Goal: Information Seeking & Learning: Check status

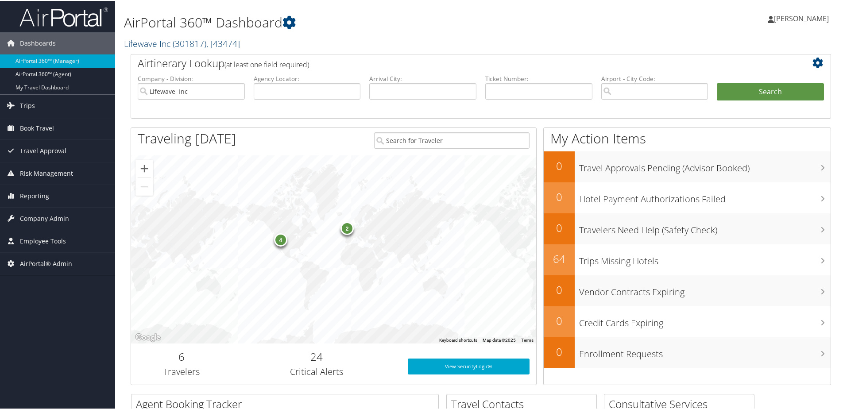
click at [179, 42] on span "( 301817 )" at bounding box center [190, 43] width 34 height 12
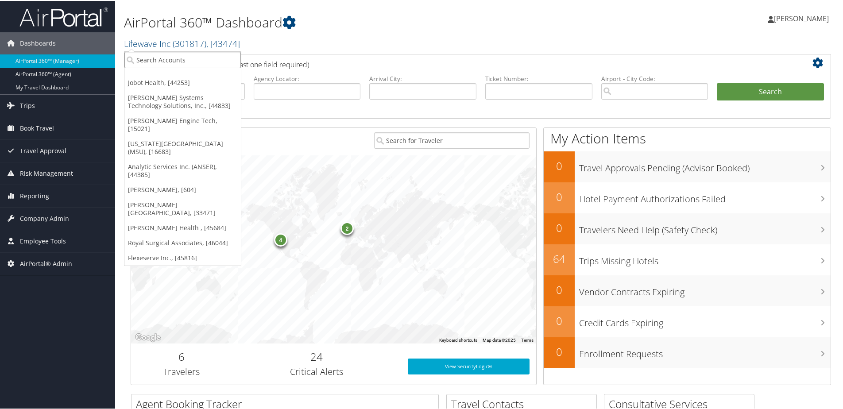
click at [174, 54] on input "search" at bounding box center [182, 59] width 116 height 16
type input "Flexeserv"
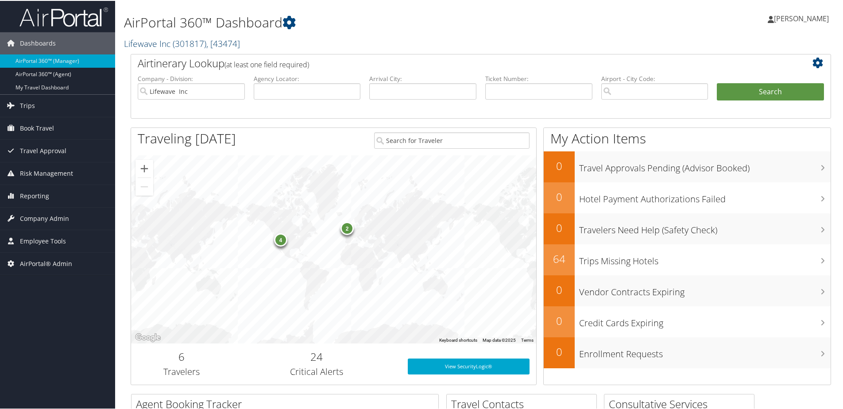
click at [152, 44] on link "Lifewave Inc ( 301817 ) , [ 43474 ]" at bounding box center [182, 43] width 116 height 12
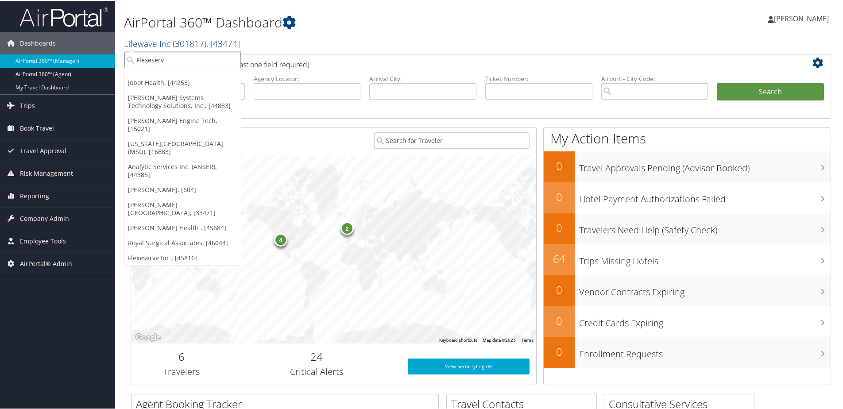
click at [167, 63] on input "Flexeserv" at bounding box center [182, 59] width 116 height 16
click at [40, 213] on span "Company Admin" at bounding box center [44, 218] width 49 height 22
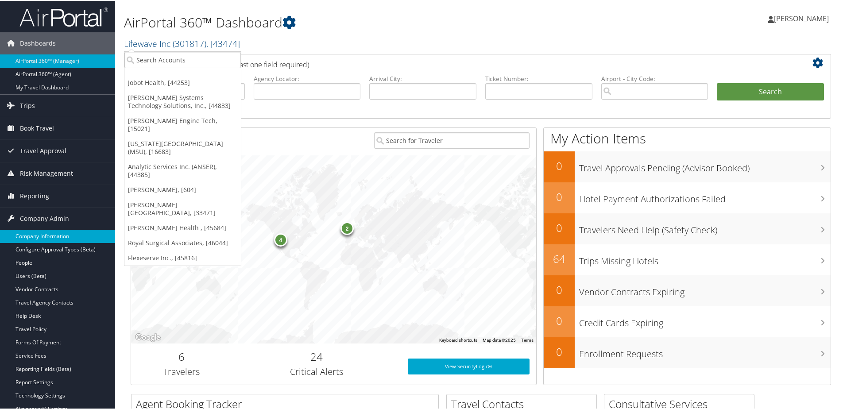
click at [35, 230] on link "Company Information" at bounding box center [57, 235] width 115 height 13
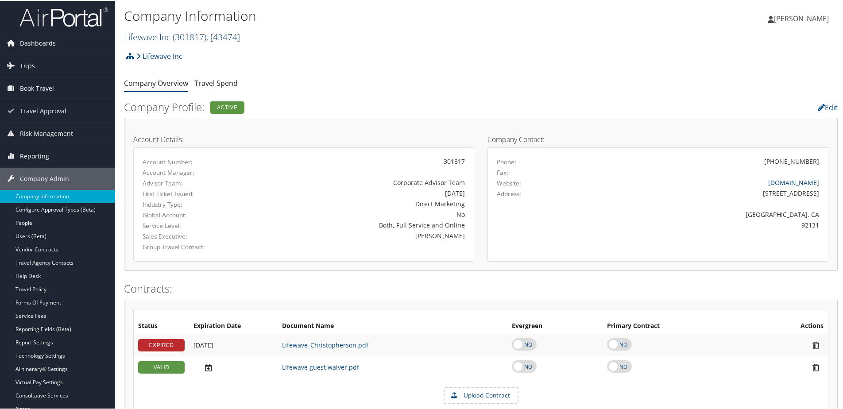
click at [163, 41] on link "Lifewave Inc ( 301817 ) , [ 43474 ]" at bounding box center [182, 36] width 116 height 12
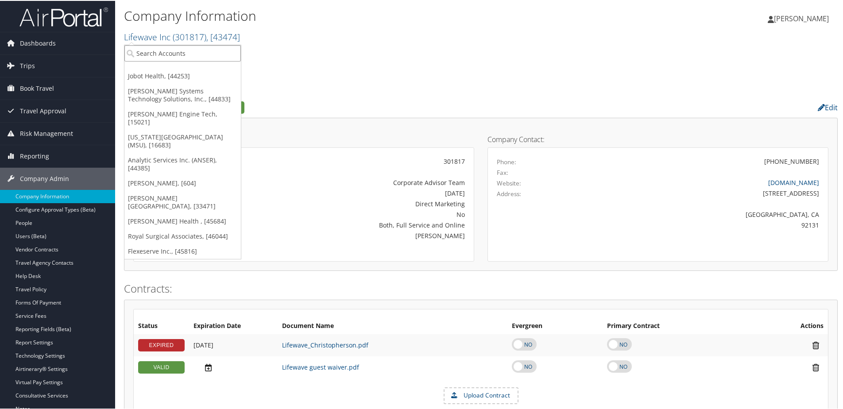
click at [158, 60] on input "search" at bounding box center [182, 52] width 116 height 16
type input "flexeserve"
click at [150, 73] on div "Account" at bounding box center [189, 77] width 138 height 8
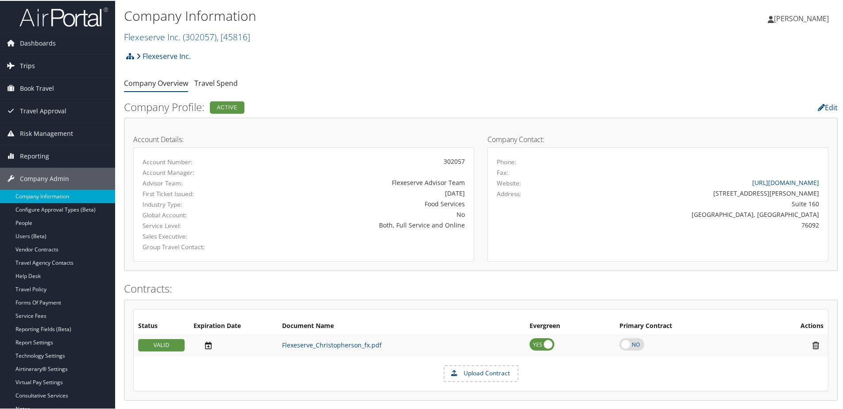
click at [30, 64] on span "Trips" at bounding box center [27, 65] width 15 height 22
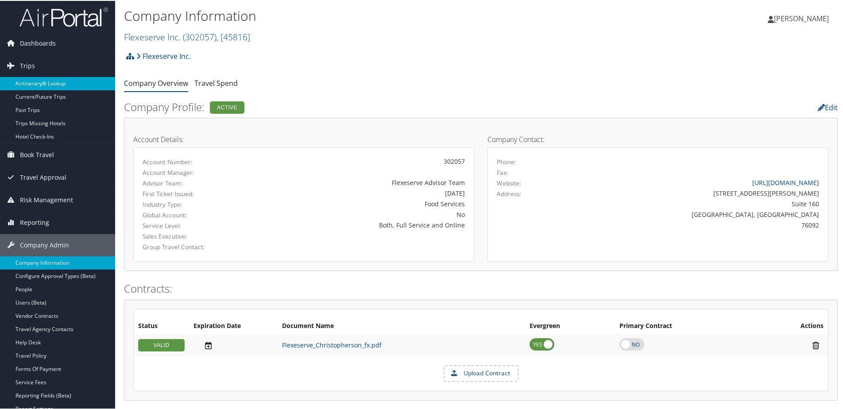
click at [33, 85] on link "Airtinerary® Lookup" at bounding box center [57, 82] width 115 height 13
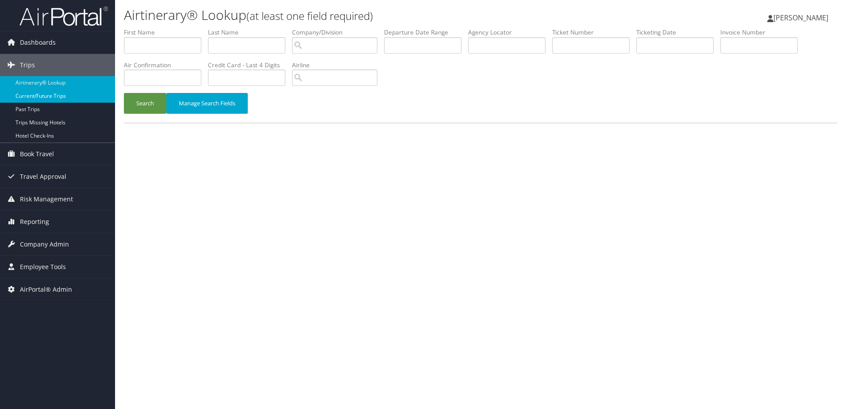
click at [36, 94] on link "Current/Future Trips" at bounding box center [57, 95] width 115 height 13
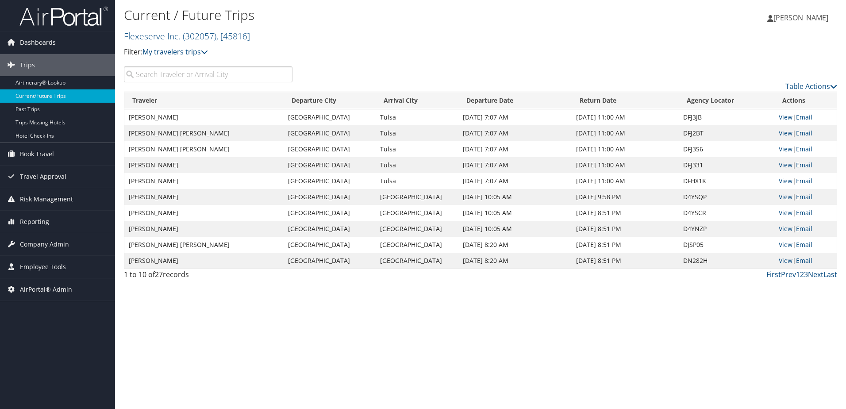
click at [227, 79] on input "search" at bounding box center [208, 74] width 169 height 16
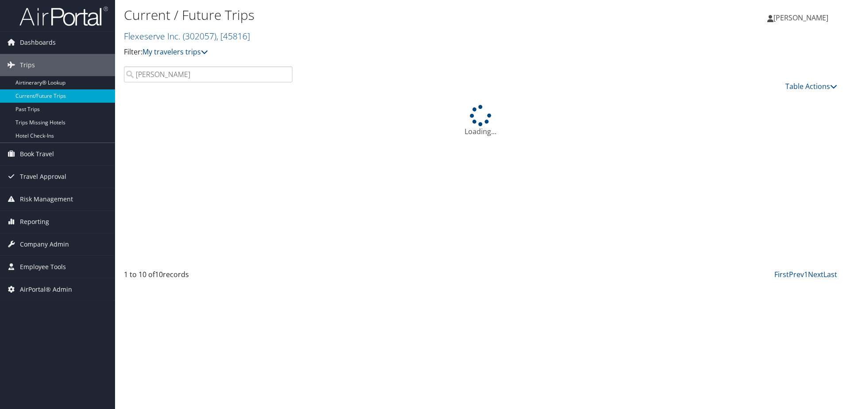
type input "[PERSON_NAME]"
click at [679, 118] on div "Loading..." at bounding box center [481, 121] width 714 height 32
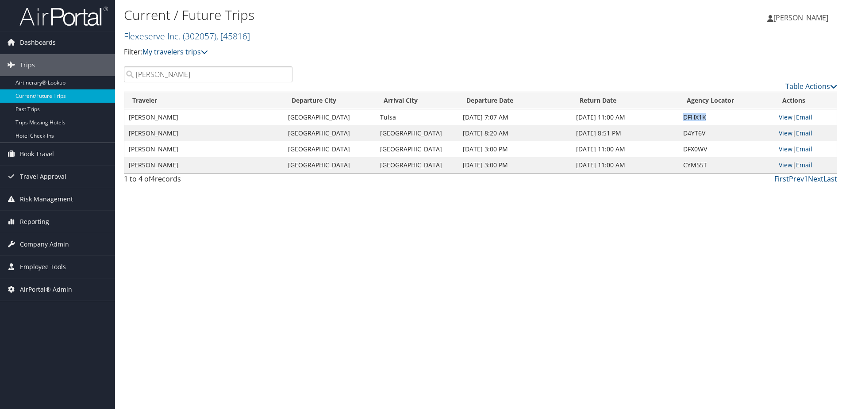
drag, startPoint x: 680, startPoint y: 120, endPoint x: 720, endPoint y: 120, distance: 40.7
click at [720, 120] on td "DFHX1K" at bounding box center [727, 117] width 96 height 16
click at [54, 13] on img at bounding box center [63, 16] width 89 height 21
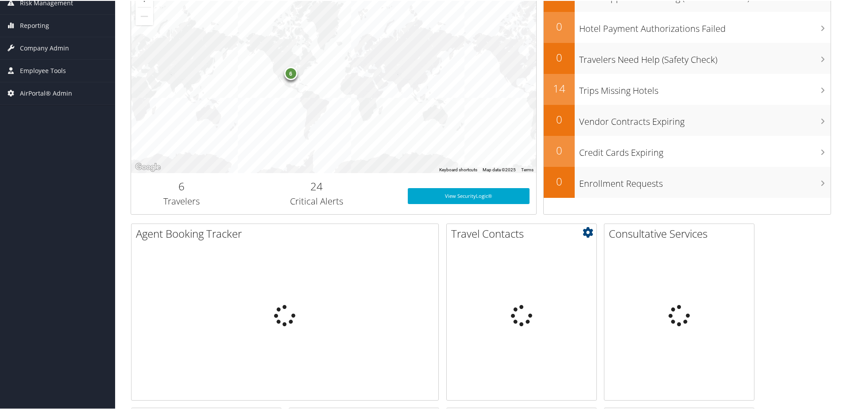
scroll to position [221, 0]
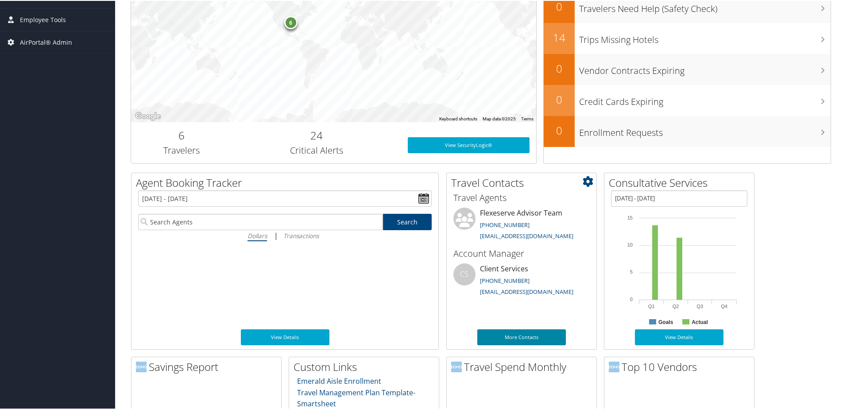
click at [517, 337] on link "More Contacts" at bounding box center [521, 336] width 89 height 16
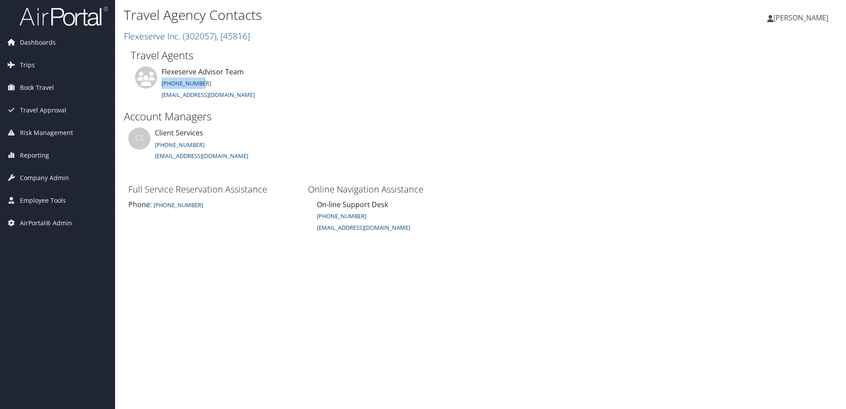
drag, startPoint x: 160, startPoint y: 82, endPoint x: 203, endPoint y: 85, distance: 43.0
click at [203, 85] on li "Flexeserve Advisor Team 801-327-7777 trips@cbtravel.com" at bounding box center [248, 87] width 235 height 43
copy link "801-327-7777"
click at [33, 63] on span "Trips" at bounding box center [27, 65] width 15 height 22
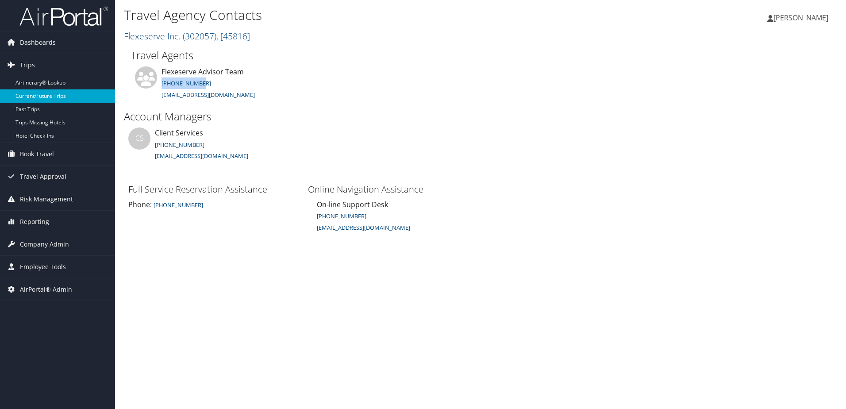
click at [26, 93] on link "Current/Future Trips" at bounding box center [57, 95] width 115 height 13
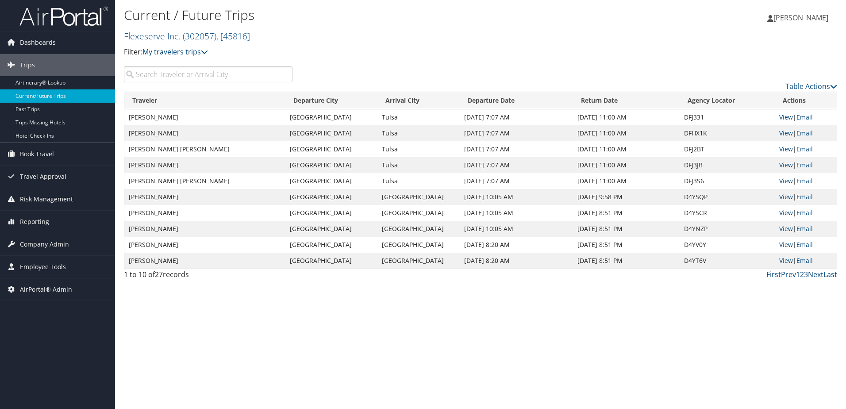
click at [216, 77] on input "search" at bounding box center [208, 74] width 169 height 16
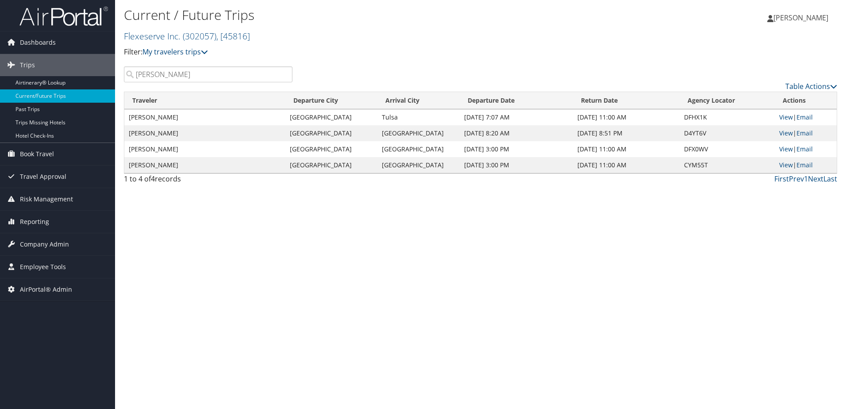
type input "paul"
click at [163, 35] on link "Flexeserve Inc. ( 302057 ) , [ 45816 ]" at bounding box center [187, 36] width 126 height 12
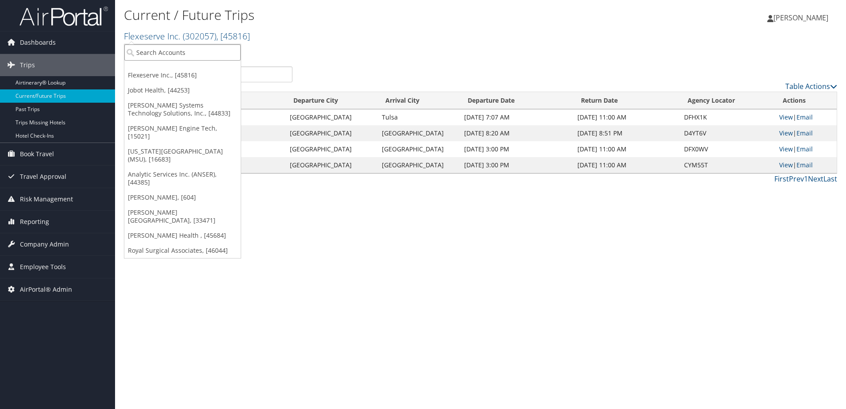
click at [158, 57] on input "search" at bounding box center [182, 52] width 116 height 16
click at [158, 87] on link "Jobot Health, [44253]" at bounding box center [182, 90] width 116 height 15
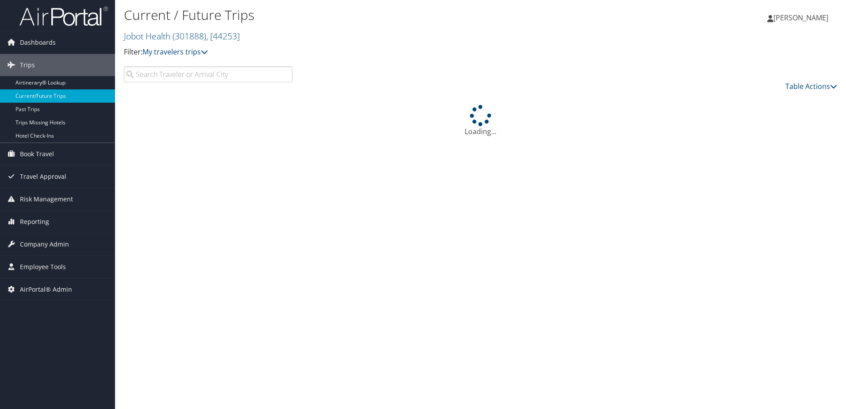
click at [35, 244] on span "Company Admin" at bounding box center [44, 244] width 49 height 22
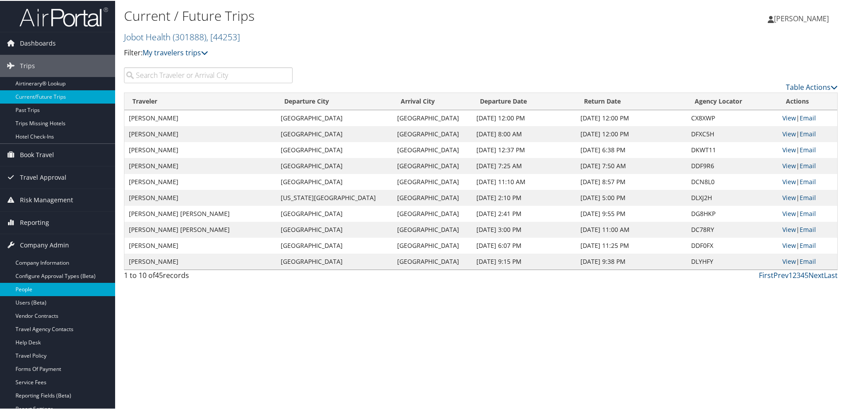
click at [21, 290] on link "People" at bounding box center [57, 288] width 115 height 13
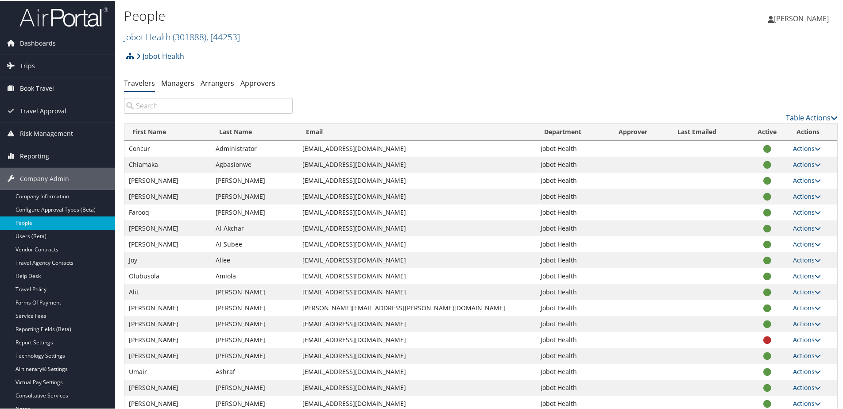
click at [192, 105] on input "search" at bounding box center [208, 105] width 169 height 16
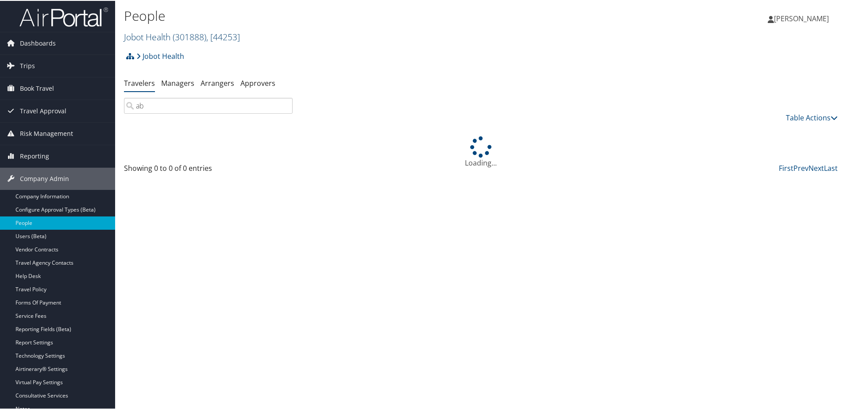
type input "a"
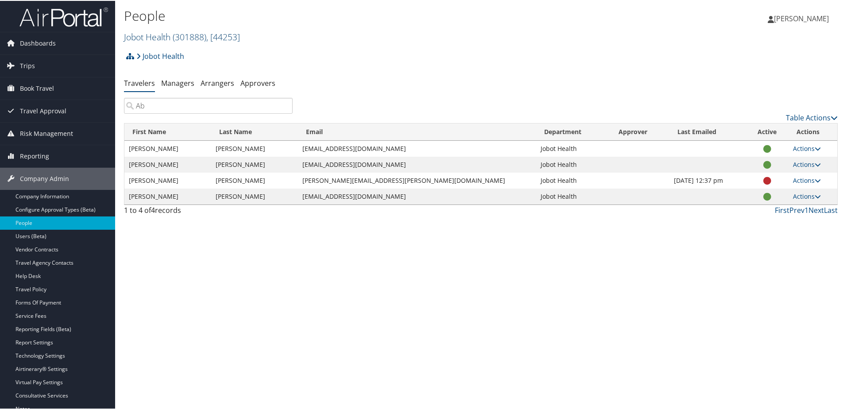
type input "A"
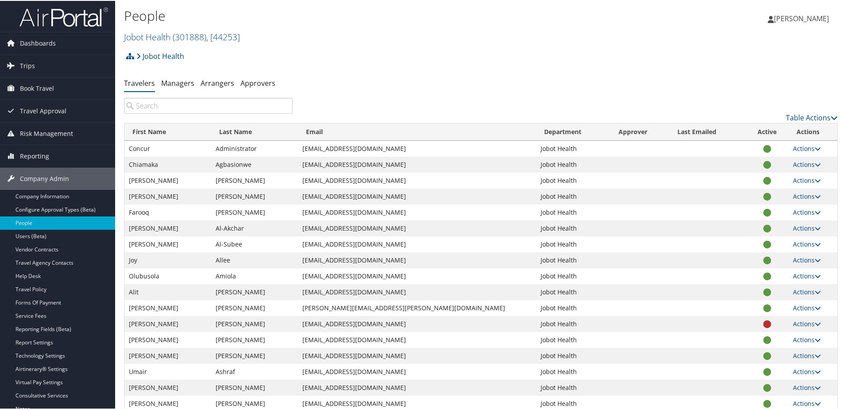
paste input "Farooq"
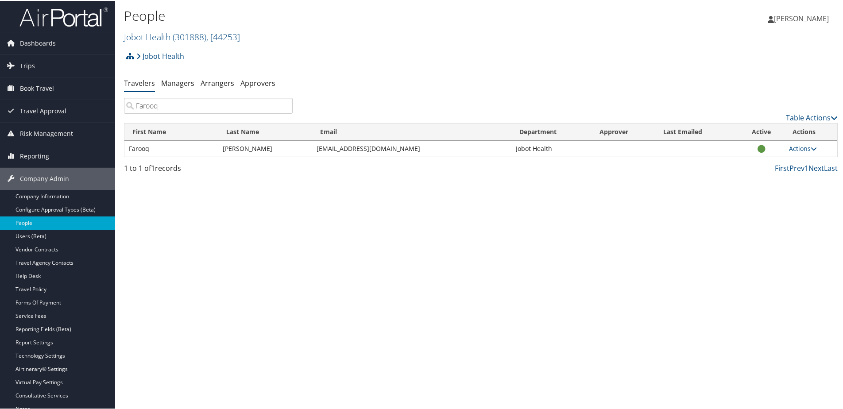
type input "Farooq"
click at [791, 146] on link "Actions" at bounding box center [803, 147] width 28 height 8
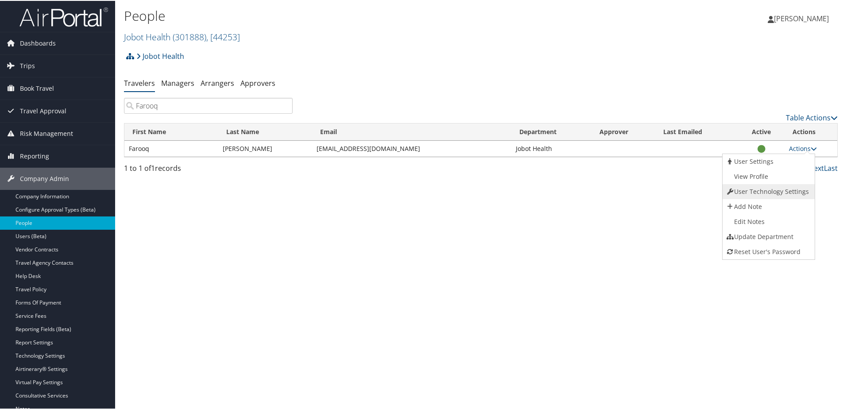
click at [773, 186] on link "User Technology Settings" at bounding box center [767, 190] width 90 height 15
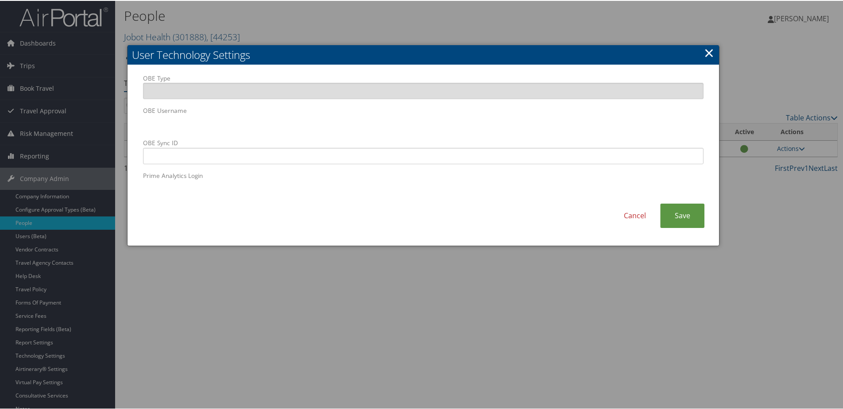
click at [141, 111] on div "OBE Type OBE Username OBE Sync ID Prime Analytics Login" at bounding box center [423, 138] width 574 height 130
paste input "akbarcures@gmail.com.cbt"
type input "akbarcures@gmail.com.cbt"
click at [683, 217] on link "Save" at bounding box center [682, 215] width 44 height 24
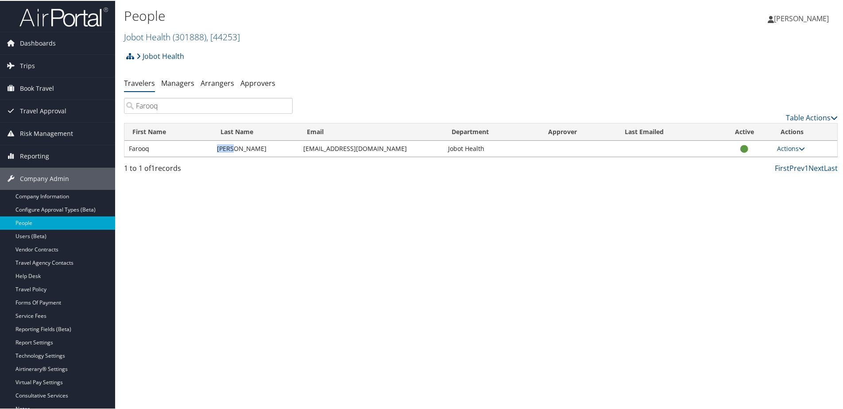
drag, startPoint x: 206, startPoint y: 149, endPoint x: 243, endPoint y: 151, distance: 37.2
click at [243, 151] on tr "Farooq Akbar akbarcures@gmail.com Jobot Health Actions User Settings View Profi…" at bounding box center [480, 148] width 713 height 16
copy tr "Akbar"
click at [36, 193] on link "Company Information" at bounding box center [57, 195] width 115 height 13
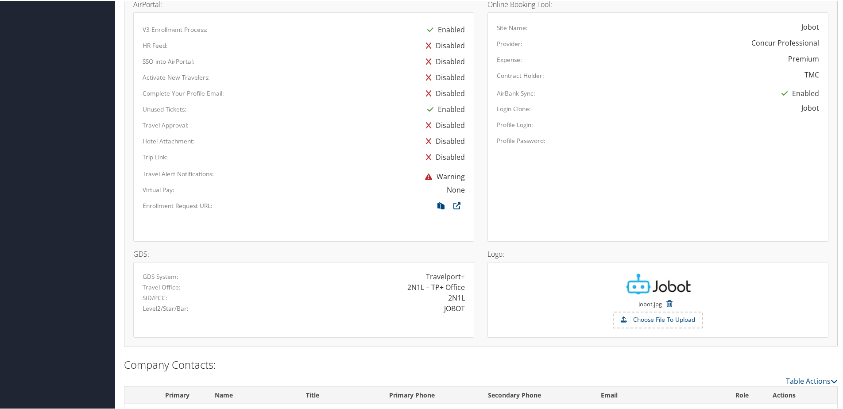
scroll to position [522, 0]
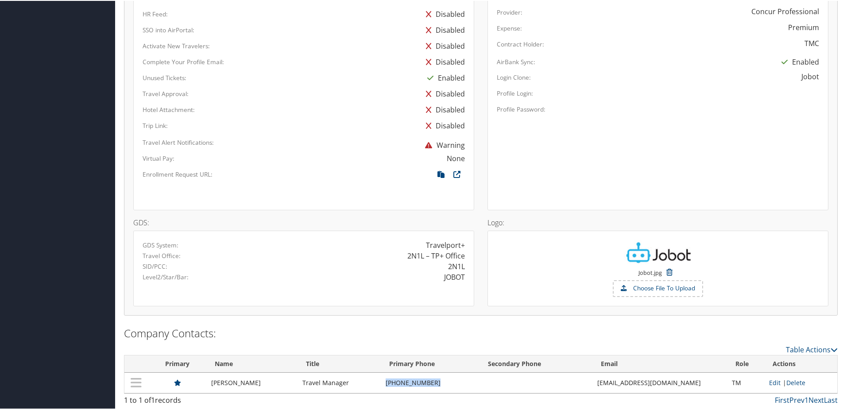
drag, startPoint x: 388, startPoint y: 380, endPoint x: 457, endPoint y: 386, distance: 69.3
click at [457, 386] on tr "Kathryn Exposito Travel Manager (949) 287-4693 JHTravel@jobot.com TM Edit | Del…" at bounding box center [480, 382] width 713 height 20
copy tr "(949) 287-4693"
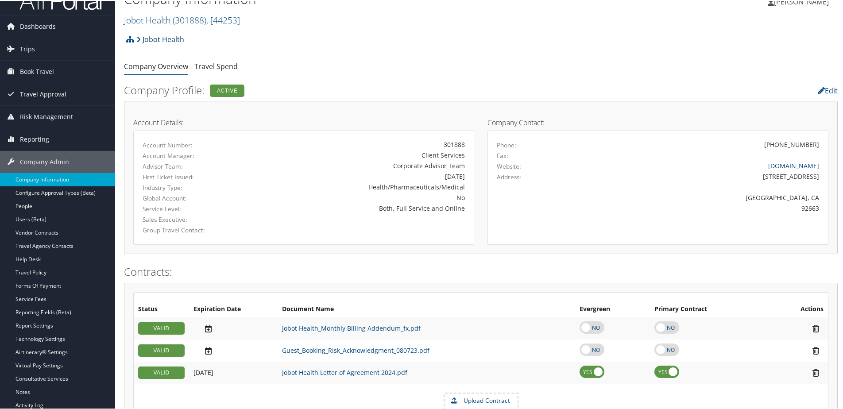
scroll to position [0, 0]
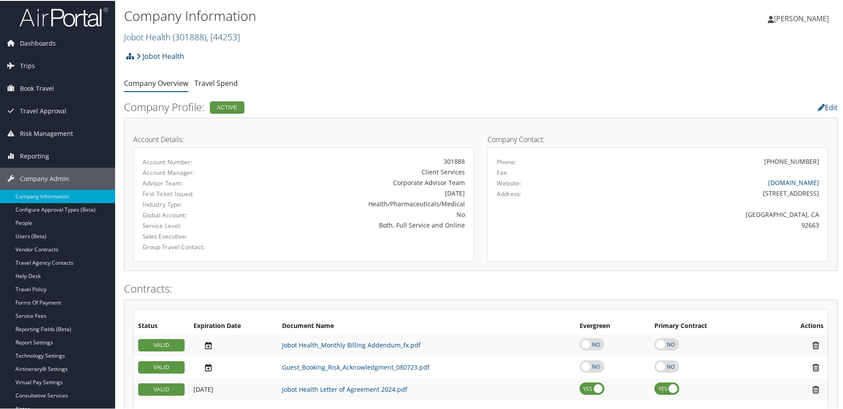
click at [156, 32] on link "Jobot Health ( 301888 ) , [ 44253 ]" at bounding box center [182, 36] width 116 height 12
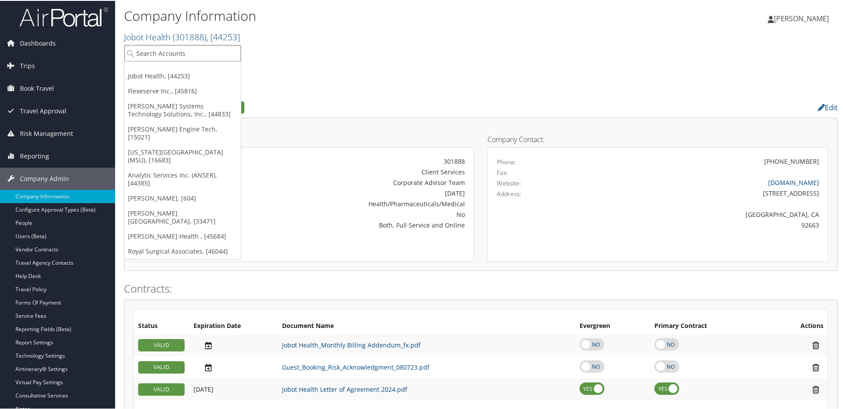
click at [157, 59] on input "search" at bounding box center [182, 52] width 116 height 16
type input "Phillip"
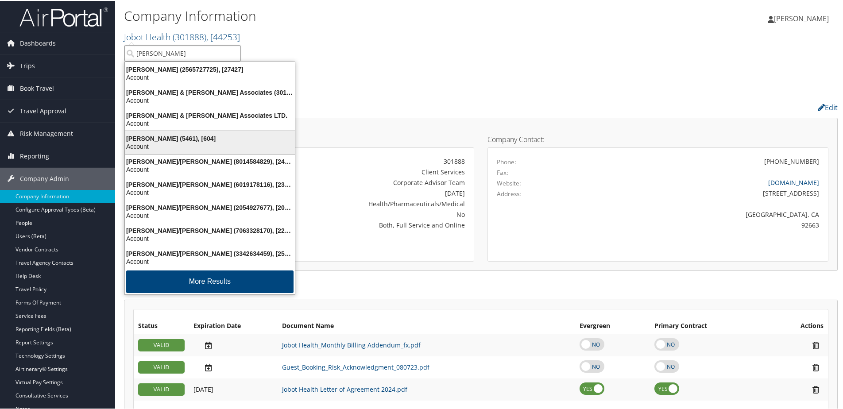
click at [155, 134] on div "Phillips Edison (5461), [604]" at bounding box center [210, 138] width 181 height 8
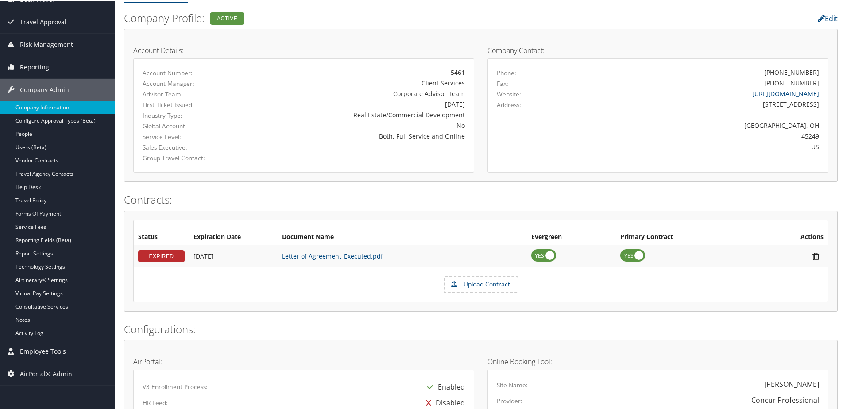
scroll to position [89, 0]
click at [31, 173] on link "Travel Agency Contacts" at bounding box center [57, 173] width 115 height 13
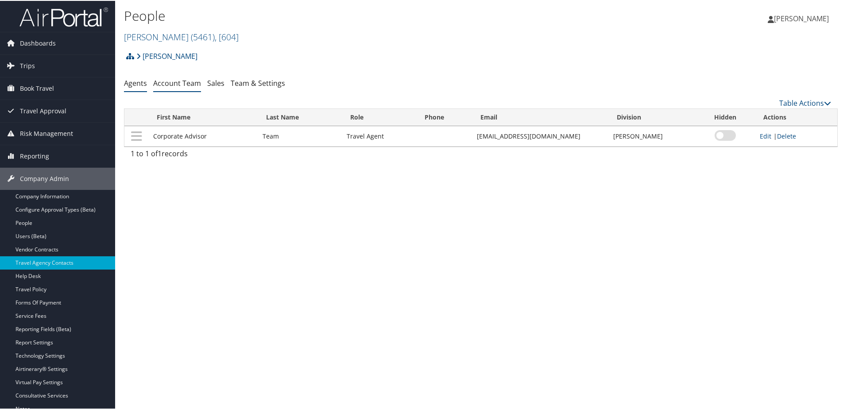
click at [165, 85] on link "Account Team" at bounding box center [177, 82] width 48 height 10
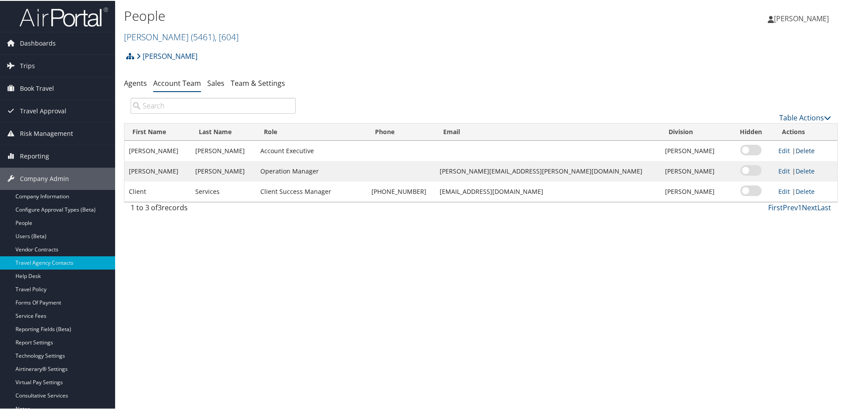
click at [799, 150] on link "Delete" at bounding box center [805, 150] width 19 height 8
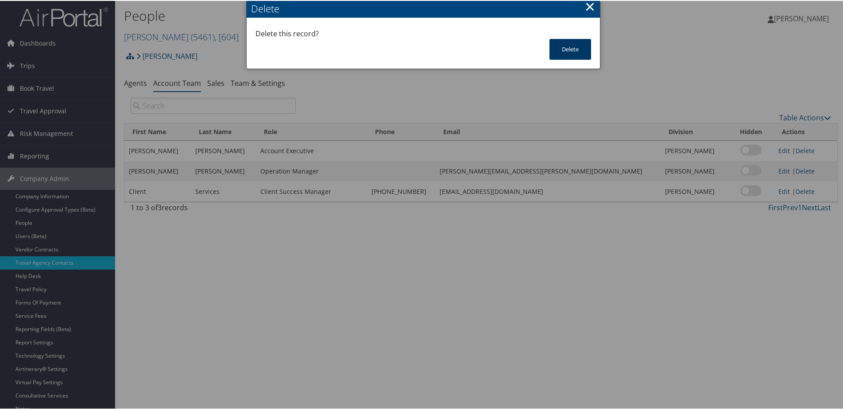
click at [564, 51] on button "Delete" at bounding box center [570, 48] width 42 height 21
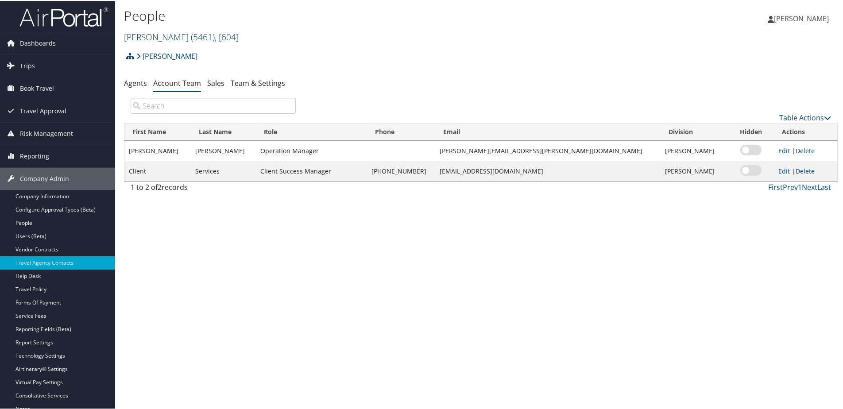
click at [168, 37] on link "Phillips Edison ( 5461 ) , [ 604 ]" at bounding box center [181, 36] width 115 height 12
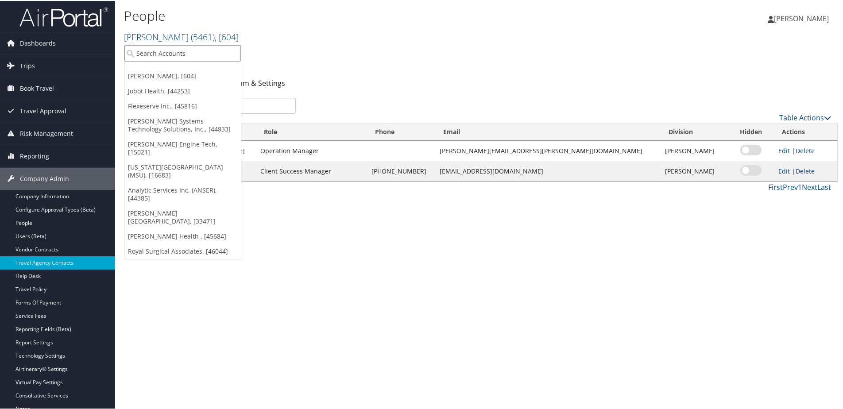
click at [163, 53] on input "search" at bounding box center [182, 52] width 116 height 16
type input "c"
type input "C"
click at [366, 62] on div "Phillips Edison Account Structure Phillips Edison (5461) ACTIVE Create Child De…" at bounding box center [481, 58] width 714 height 24
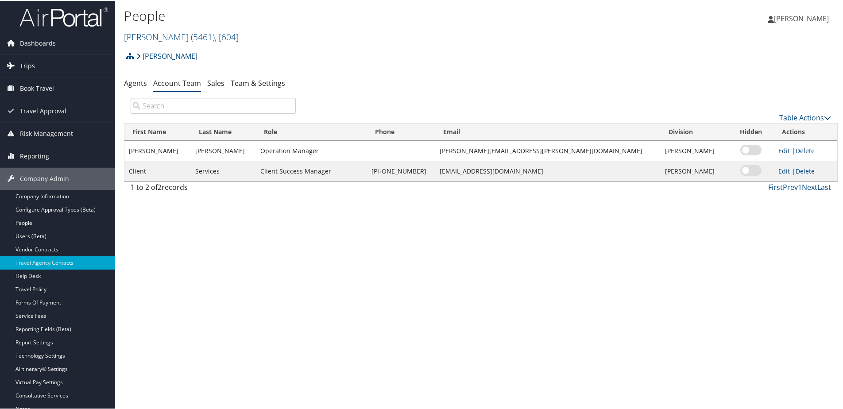
click at [28, 61] on span "Trips" at bounding box center [27, 65] width 15 height 22
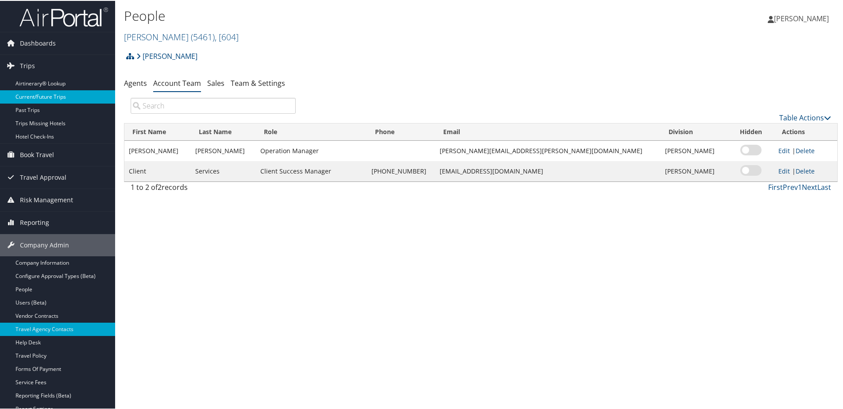
click at [27, 95] on link "Current/Future Trips" at bounding box center [57, 95] width 115 height 13
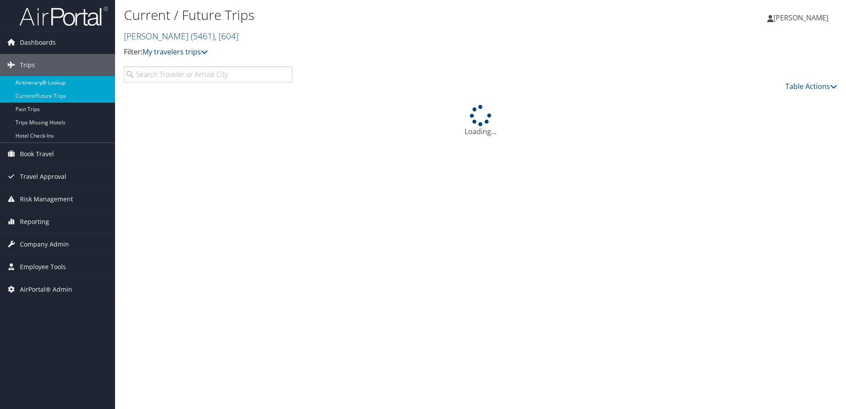
click at [28, 85] on link "Airtinerary® Lookup" at bounding box center [57, 82] width 115 height 13
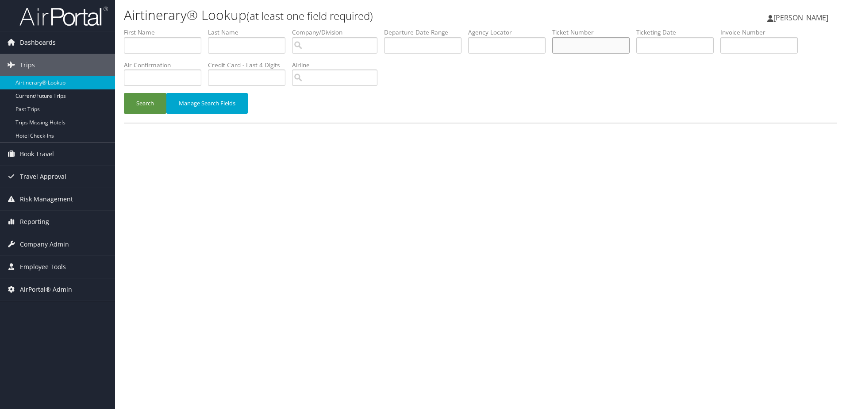
click at [576, 41] on input "text" at bounding box center [590, 45] width 77 height 16
click at [132, 102] on button "Search" at bounding box center [145, 103] width 42 height 21
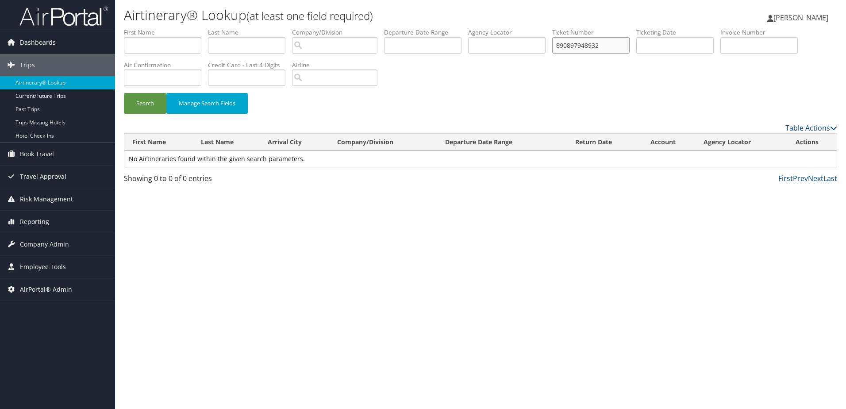
click at [575, 42] on input "890897948932" at bounding box center [590, 45] width 77 height 16
type input "8900897948932"
click at [143, 97] on button "Search" at bounding box center [145, 103] width 42 height 21
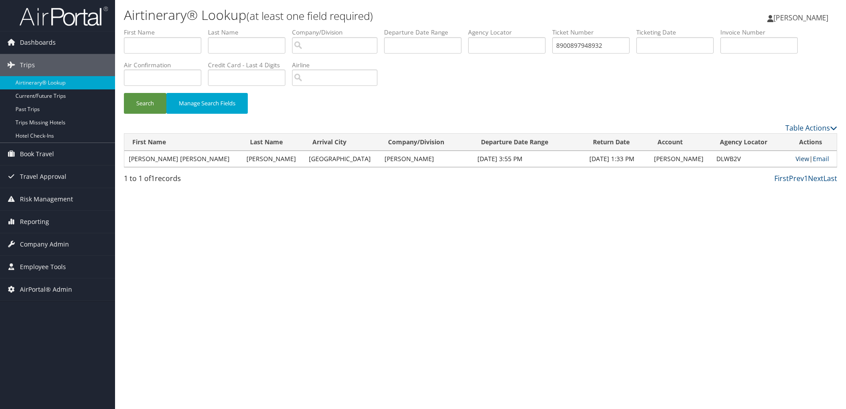
click at [796, 157] on link "View" at bounding box center [803, 159] width 14 height 8
click at [33, 216] on span "Reporting" at bounding box center [34, 222] width 29 height 22
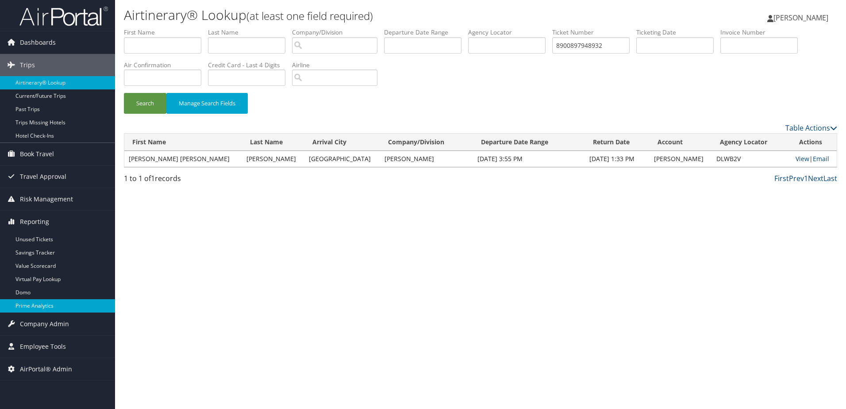
click at [27, 310] on link "Prime Analytics" at bounding box center [57, 305] width 115 height 13
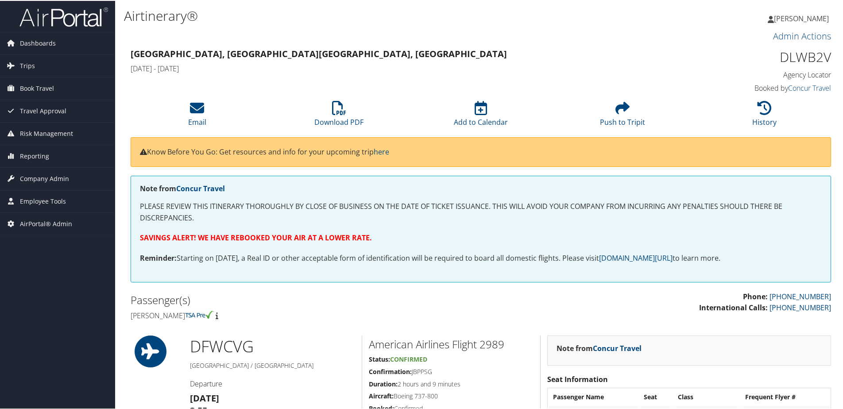
scroll to position [44, 0]
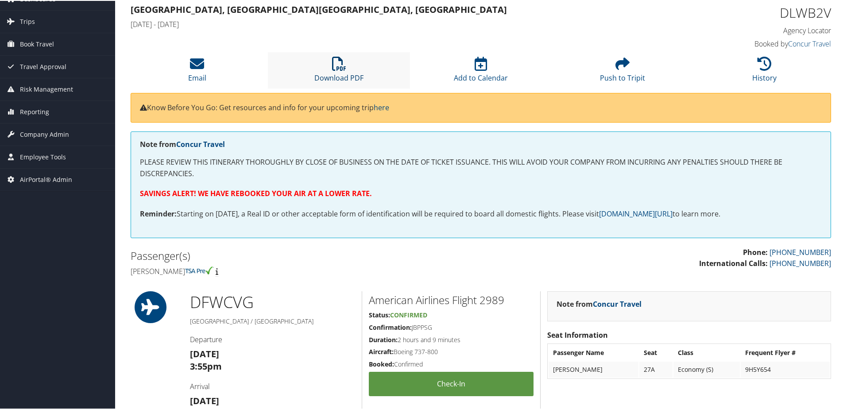
click at [333, 70] on icon at bounding box center [339, 63] width 14 height 14
